Goal: Task Accomplishment & Management: Manage account settings

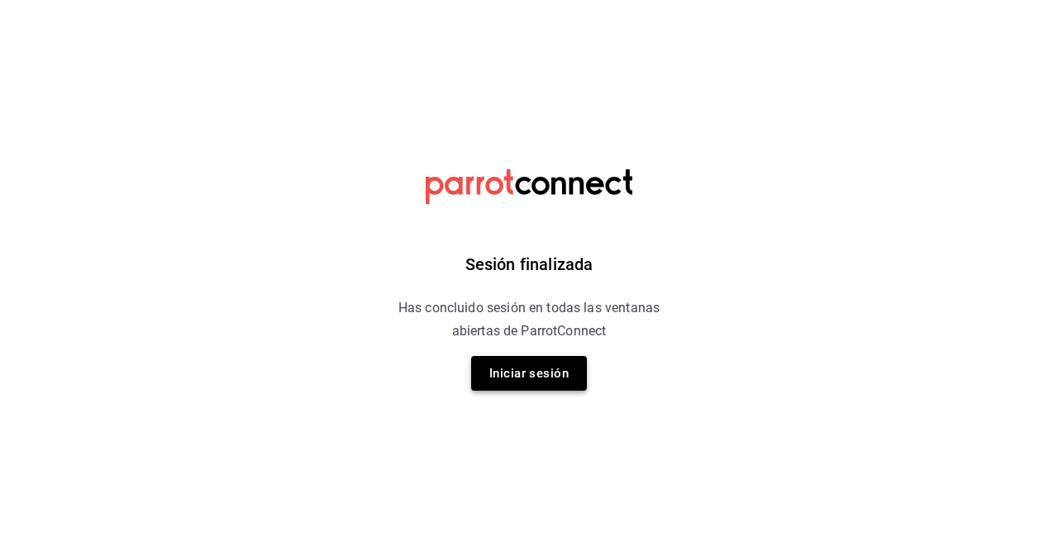
click at [518, 382] on button "Iniciar sesión" at bounding box center [529, 373] width 116 height 35
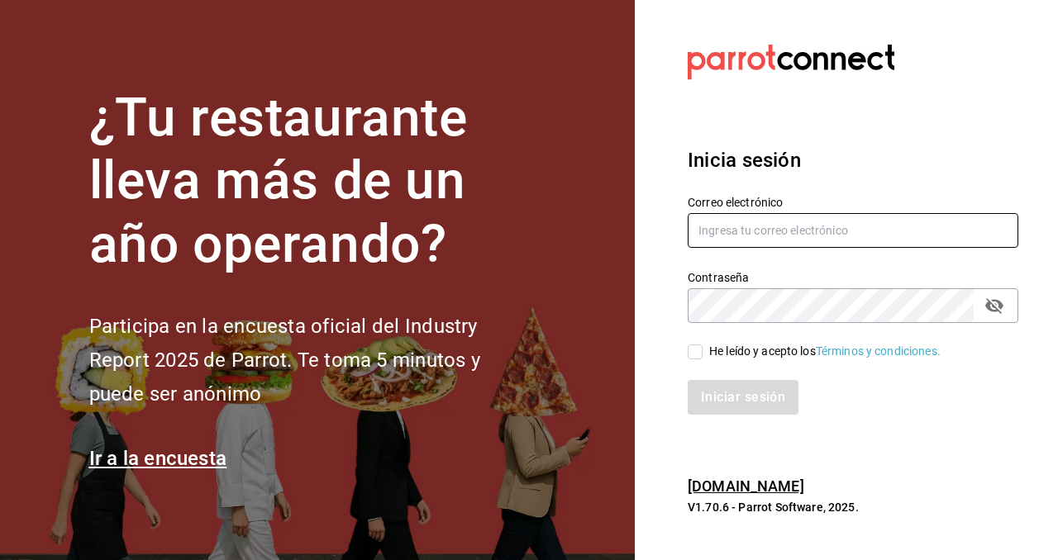
click at [744, 226] on input "text" at bounding box center [853, 230] width 331 height 35
type input "grancafeperegrino@gmail.com"
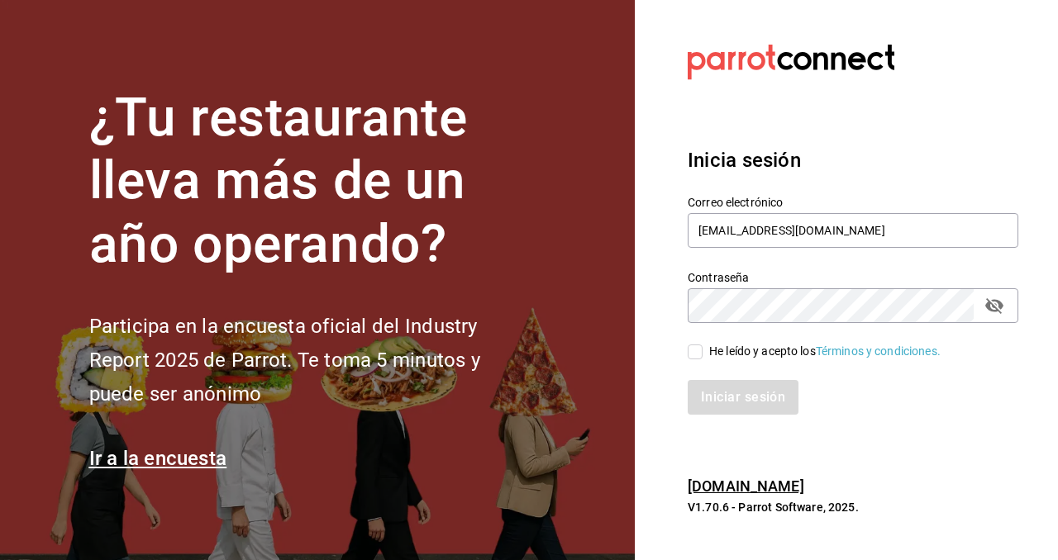
click at [689, 350] on input "He leído y acepto los Términos y condiciones." at bounding box center [695, 352] width 15 height 15
checkbox input "true"
click at [733, 397] on button "Iniciar sesión" at bounding box center [744, 397] width 112 height 35
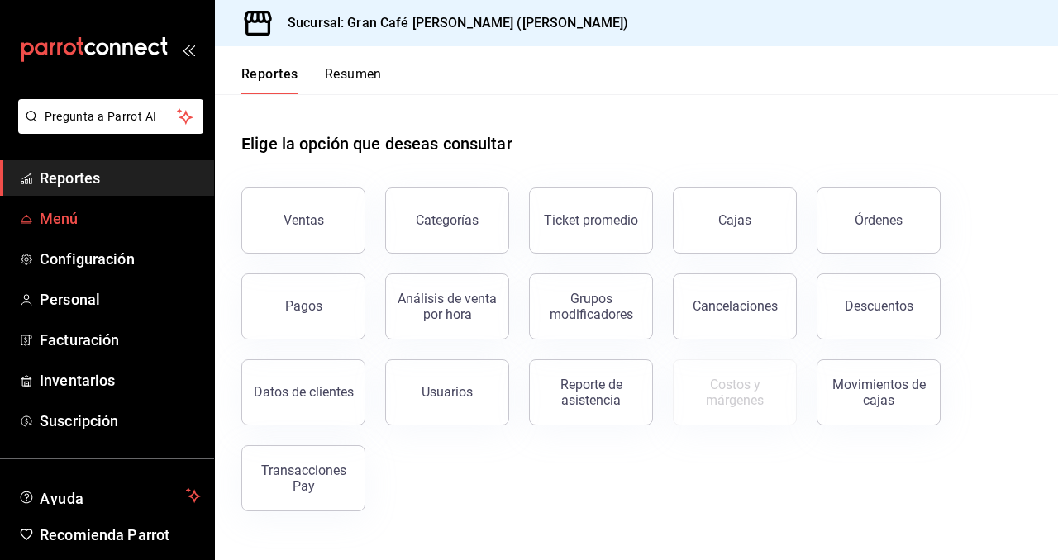
click at [55, 217] on span "Menú" at bounding box center [120, 218] width 161 height 22
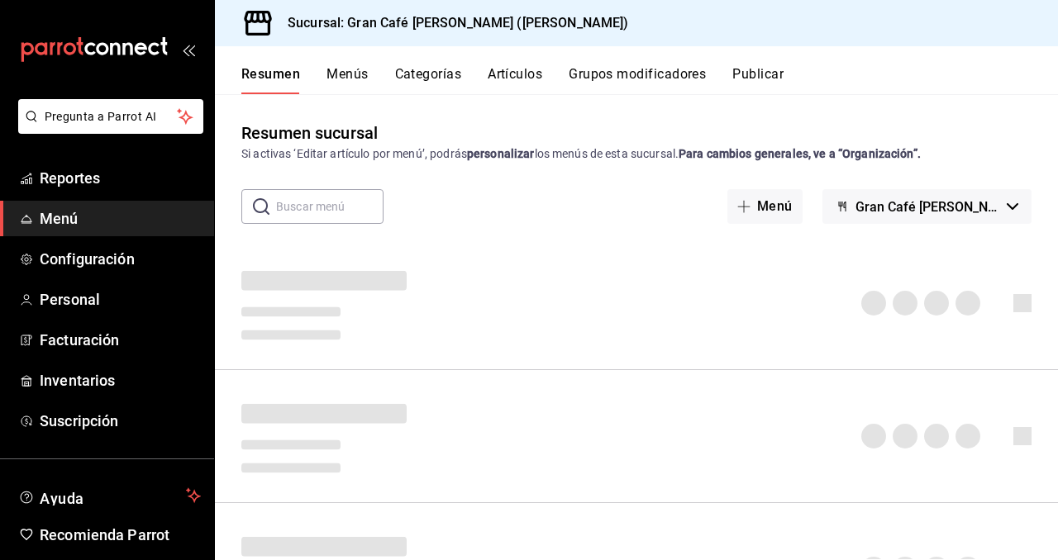
click at [517, 74] on button "Artículos" at bounding box center [515, 80] width 55 height 28
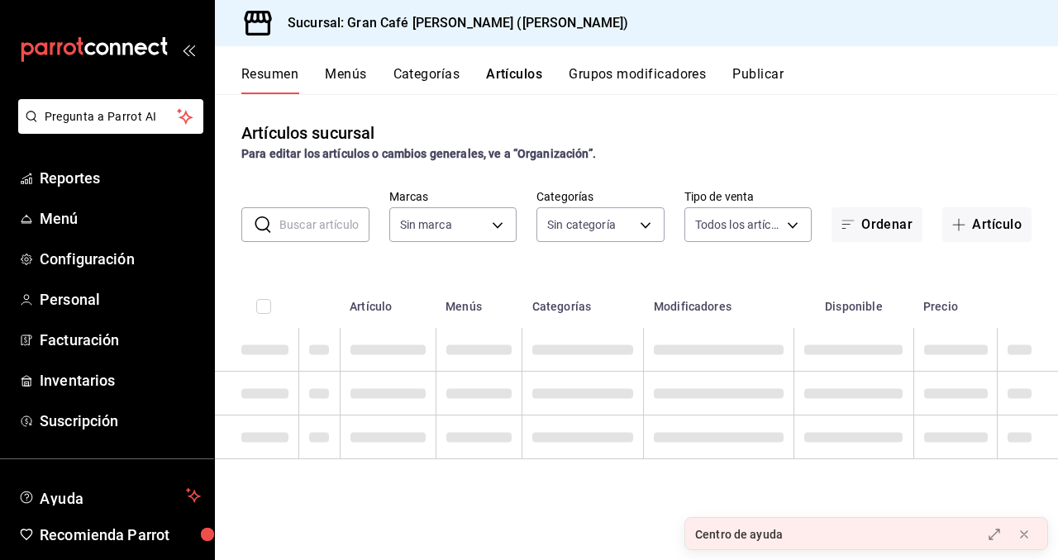
click at [331, 224] on input "text" at bounding box center [324, 224] width 90 height 33
type input "salsa"
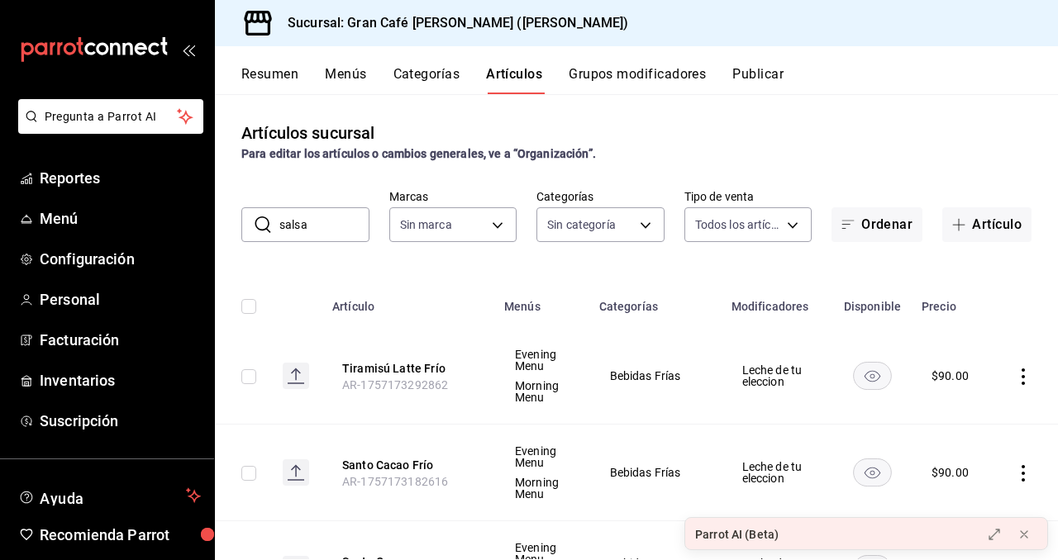
type input "35130152-e618-45a0-b1af-60fe83d1e634,258d2af6-b62e-49c7-85e2-7a560fcd6601,6ff4b…"
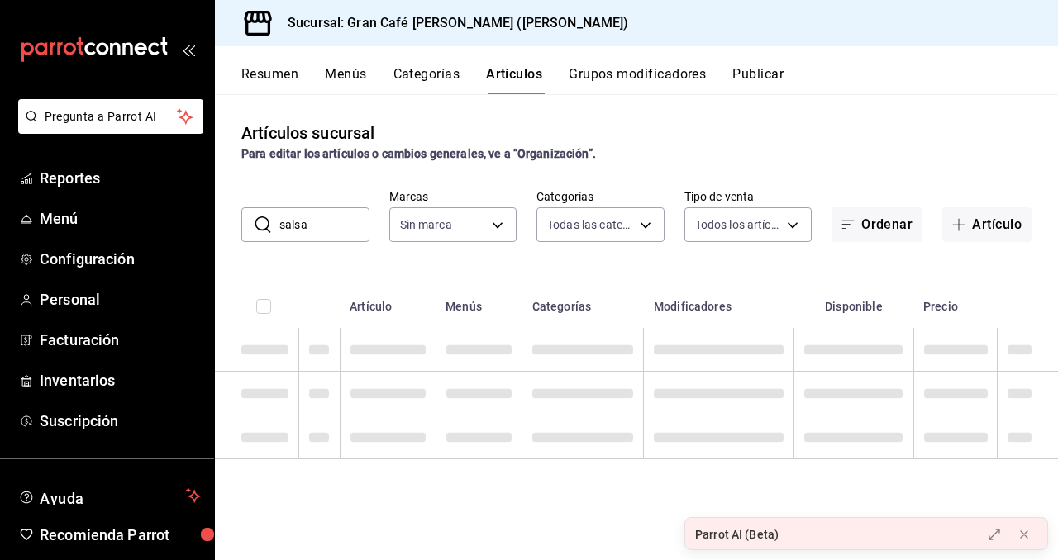
type input "salsa"
click at [262, 223] on icon at bounding box center [263, 225] width 20 height 20
type input "c264ec5e-3e8d-497c-974c-9b9b5dc048eb"
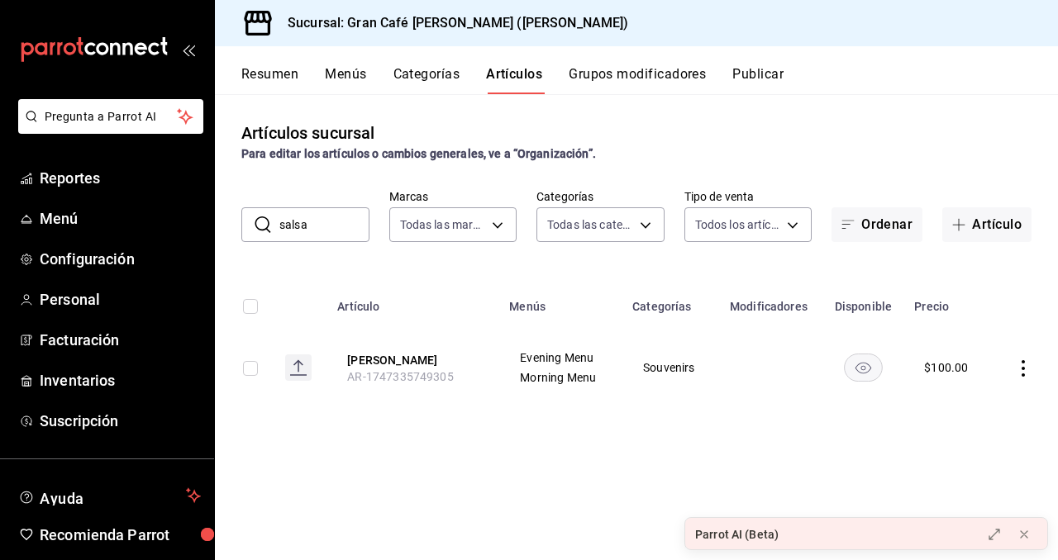
click at [1025, 367] on icon "actions" at bounding box center [1023, 368] width 17 height 17
click at [986, 406] on span "Editar" at bounding box center [973, 406] width 43 height 17
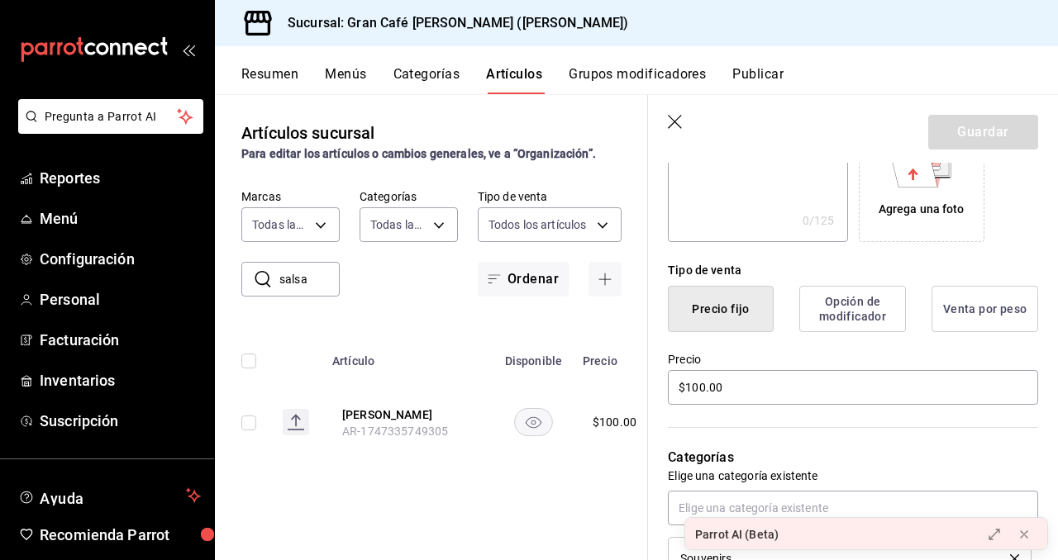
scroll to position [395, 0]
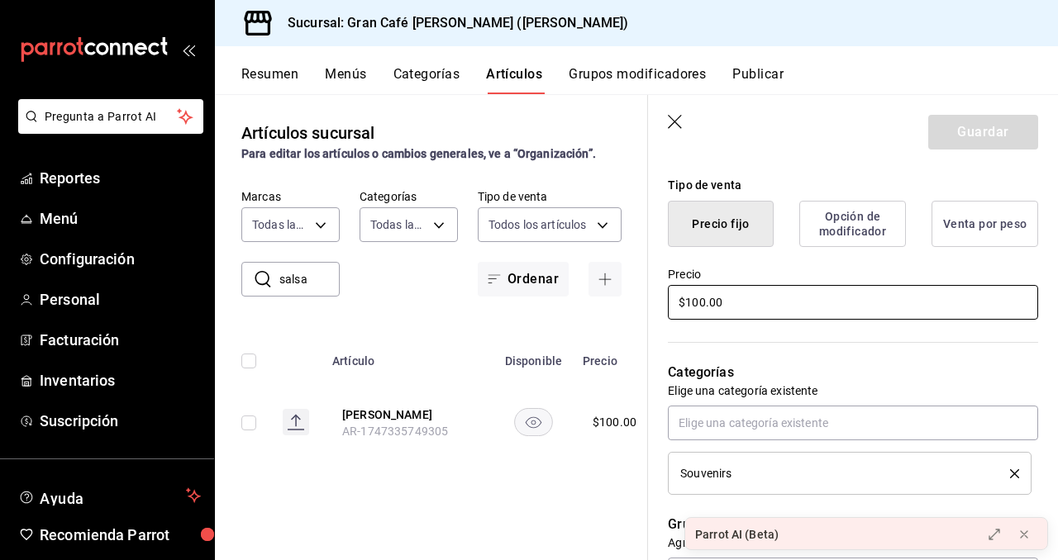
click at [740, 310] on input "$100.00" at bounding box center [853, 302] width 370 height 35
type input "$180.00"
click at [995, 134] on button "Guardar" at bounding box center [983, 132] width 110 height 35
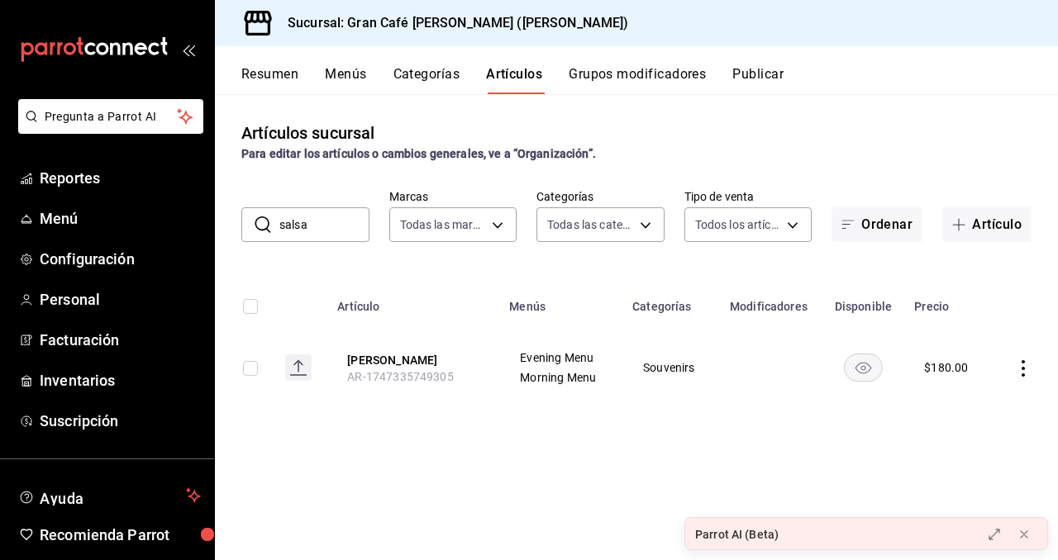
click at [767, 74] on button "Publicar" at bounding box center [757, 80] width 51 height 28
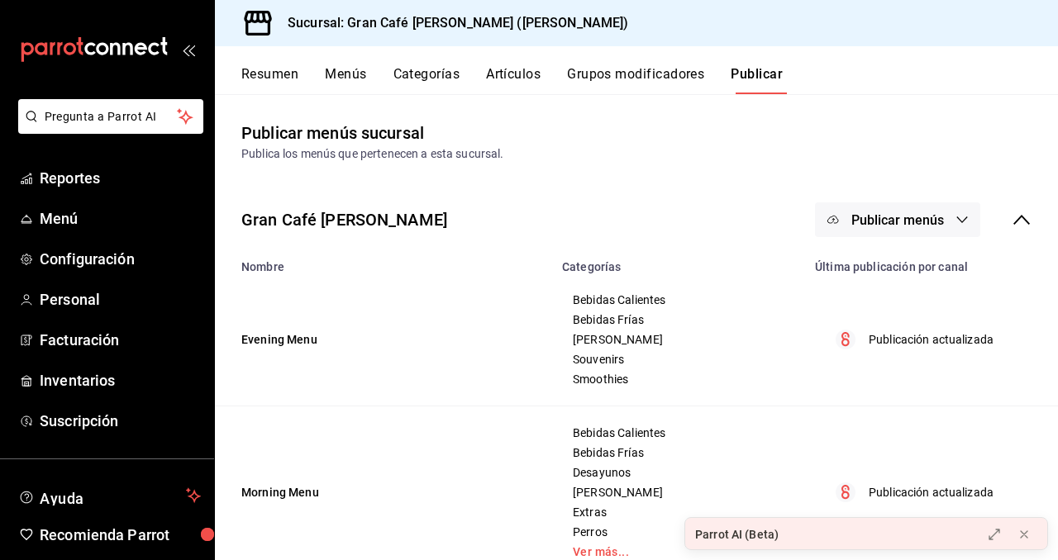
click at [867, 215] on span "Publicar menús" at bounding box center [897, 220] width 93 height 16
click at [901, 269] on span "Punto de venta" at bounding box center [921, 273] width 79 height 17
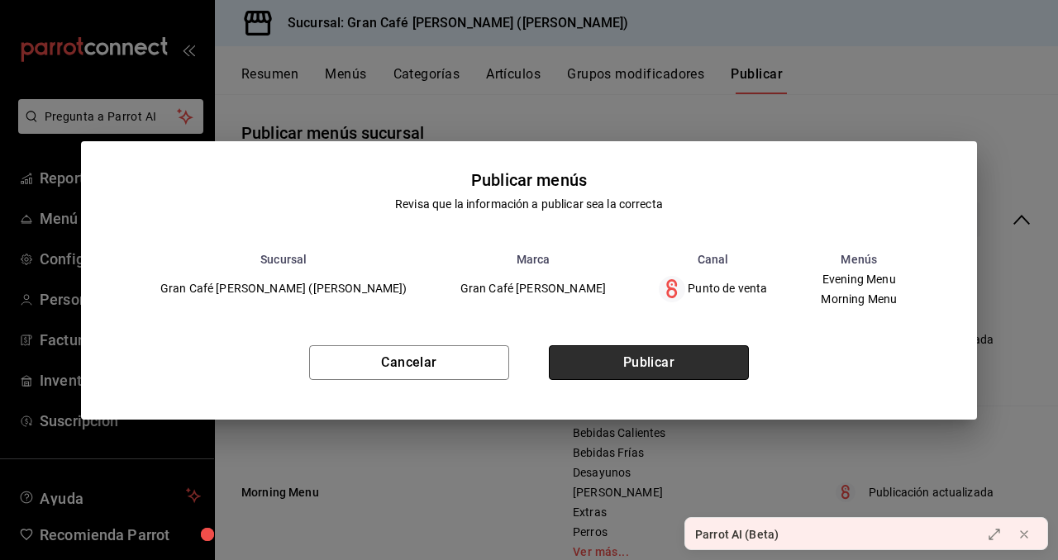
click at [660, 349] on button "Publicar" at bounding box center [649, 363] width 200 height 35
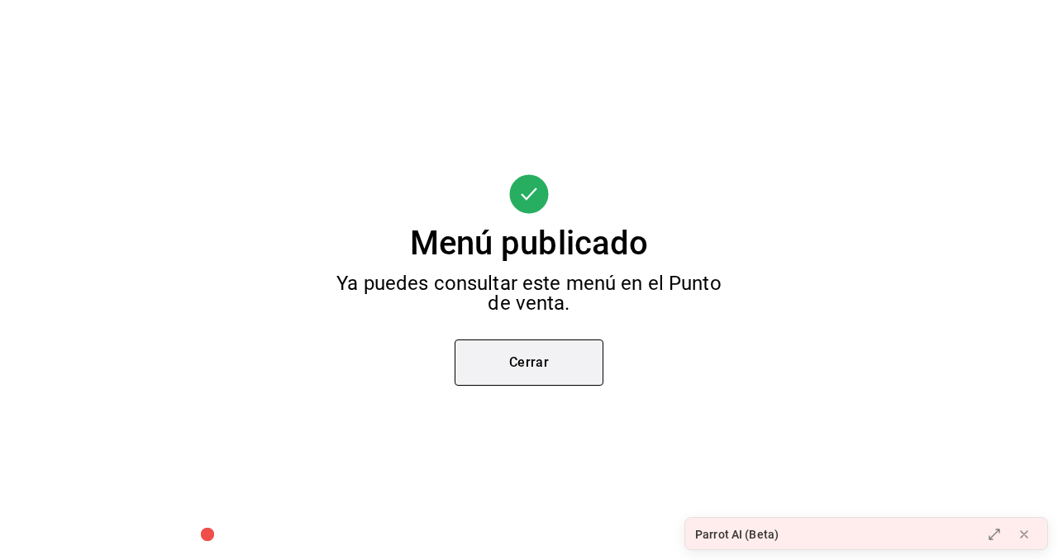
click at [517, 373] on button "Cerrar" at bounding box center [529, 363] width 149 height 46
